Goal: Task Accomplishment & Management: Complete application form

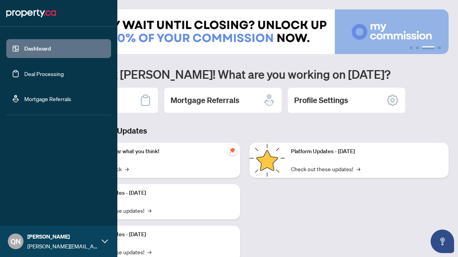
click at [40, 75] on link "Deal Processing" at bounding box center [44, 73] width 40 height 7
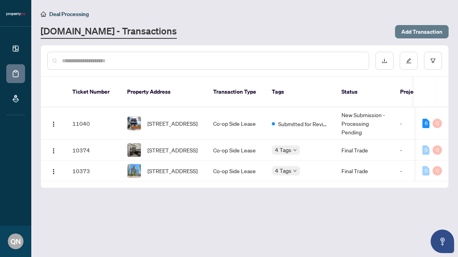
click at [413, 32] on span "Add Transaction" at bounding box center [422, 31] width 41 height 13
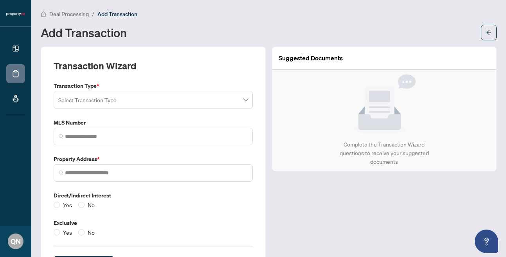
click at [213, 98] on input "search" at bounding box center [149, 100] width 183 height 17
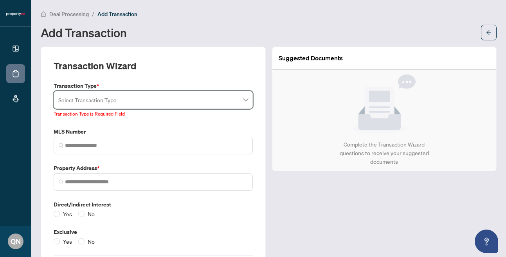
click at [107, 96] on input "search" at bounding box center [149, 100] width 183 height 17
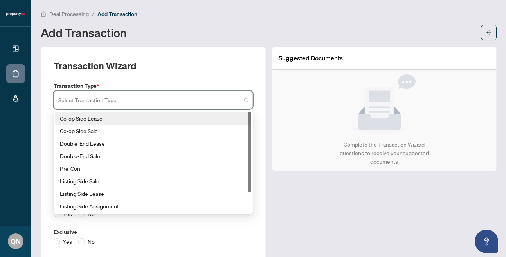
click at [109, 119] on div "Co-op Side Lease" at bounding box center [153, 118] width 187 height 9
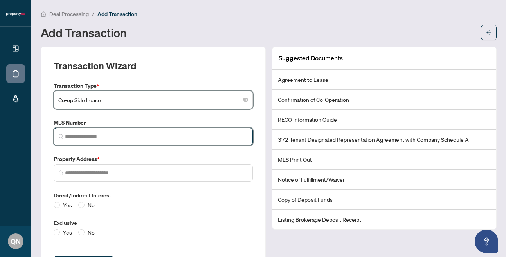
click at [91, 135] on input "search" at bounding box center [156, 136] width 183 height 8
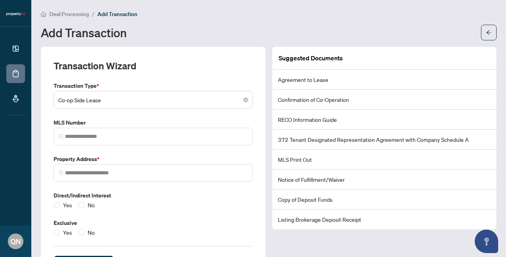
click at [240, 33] on div "Add Transaction" at bounding box center [259, 32] width 436 height 13
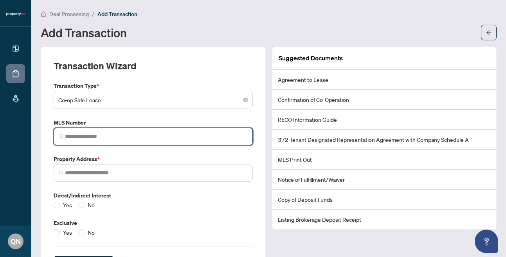
click at [116, 136] on input "search" at bounding box center [156, 136] width 183 height 8
